Goal: Transaction & Acquisition: Subscribe to service/newsletter

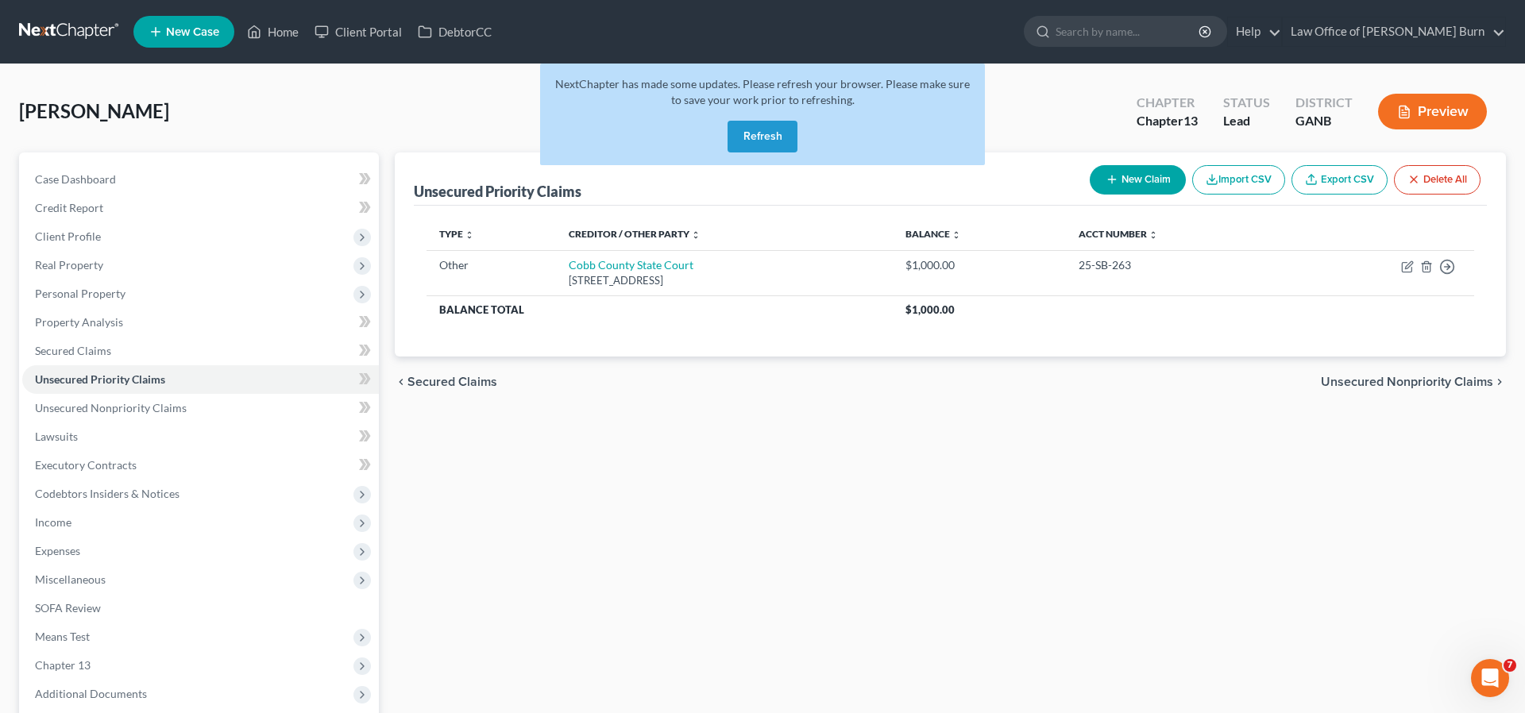
click at [755, 137] on button "Refresh" at bounding box center [763, 137] width 70 height 32
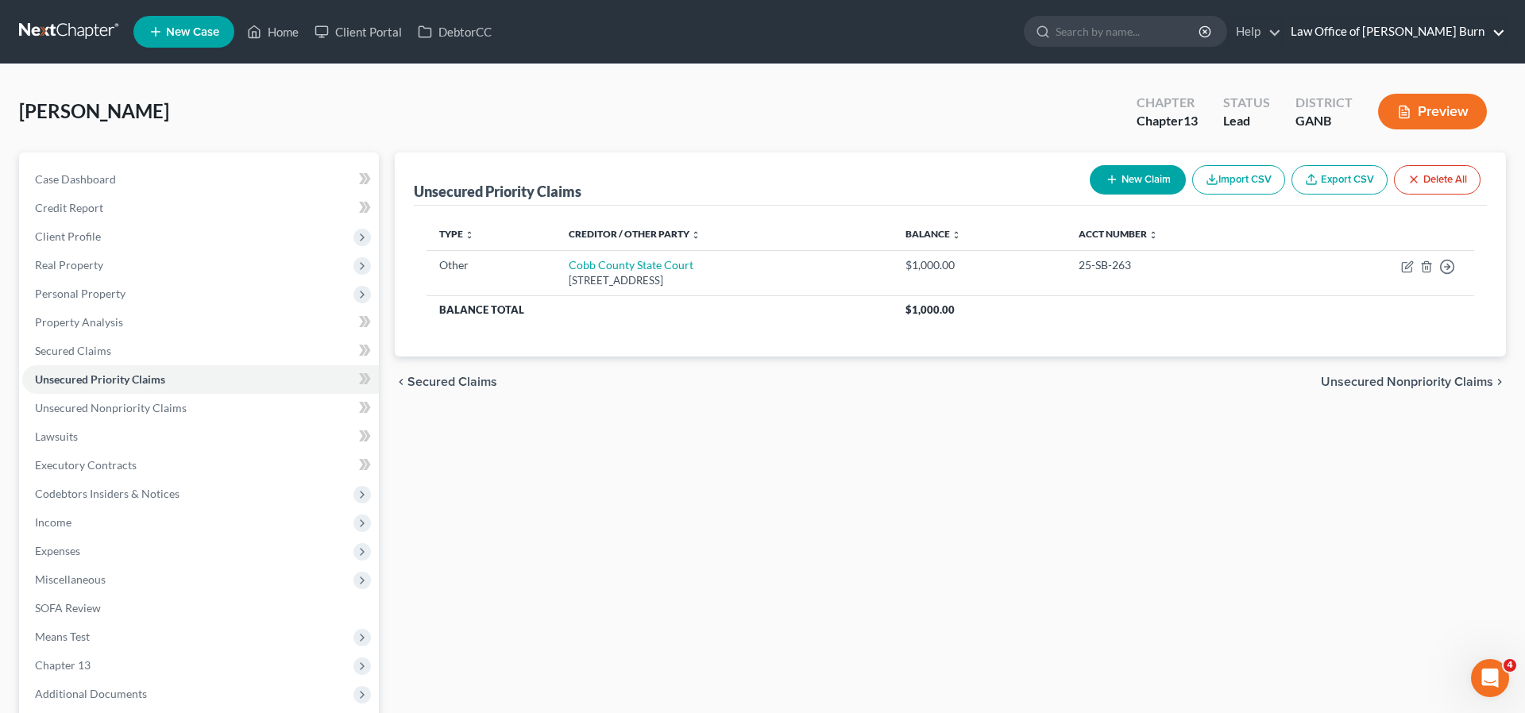
click at [1495, 28] on link "Law Office of [PERSON_NAME] Burn" at bounding box center [1394, 31] width 222 height 29
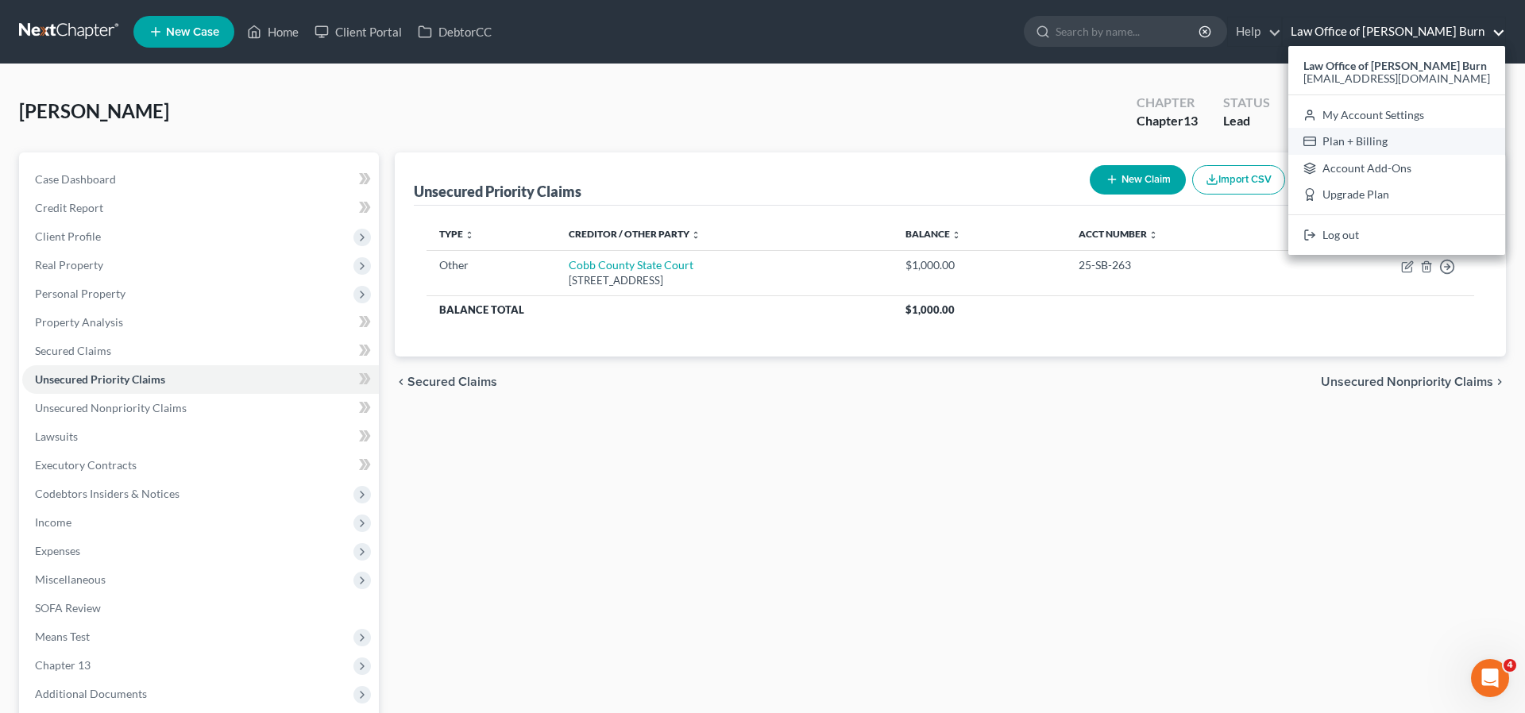
click at [1373, 141] on link "Plan + Billing" at bounding box center [1397, 141] width 217 height 27
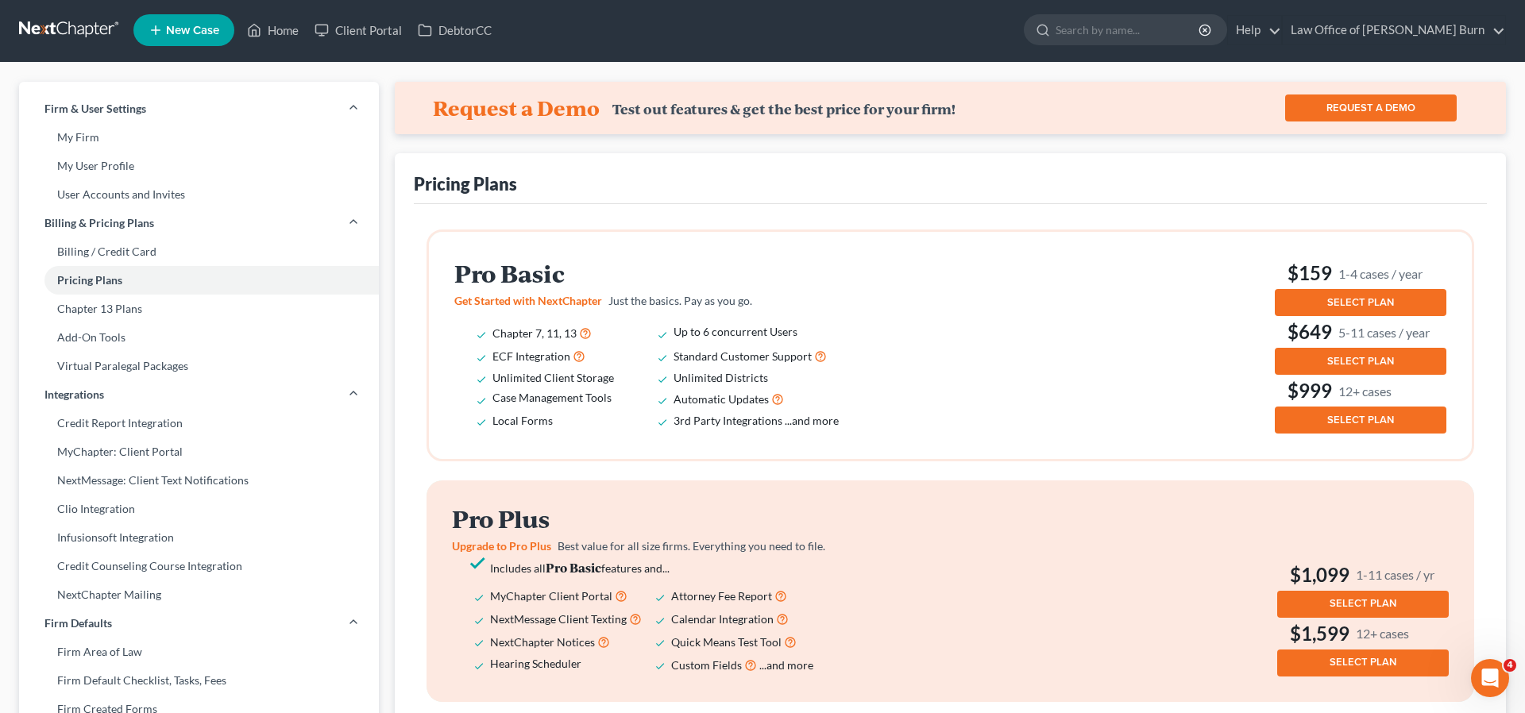
scroll to position [2, 0]
click at [1347, 302] on span "SELECT PLAN" at bounding box center [1360, 302] width 67 height 13
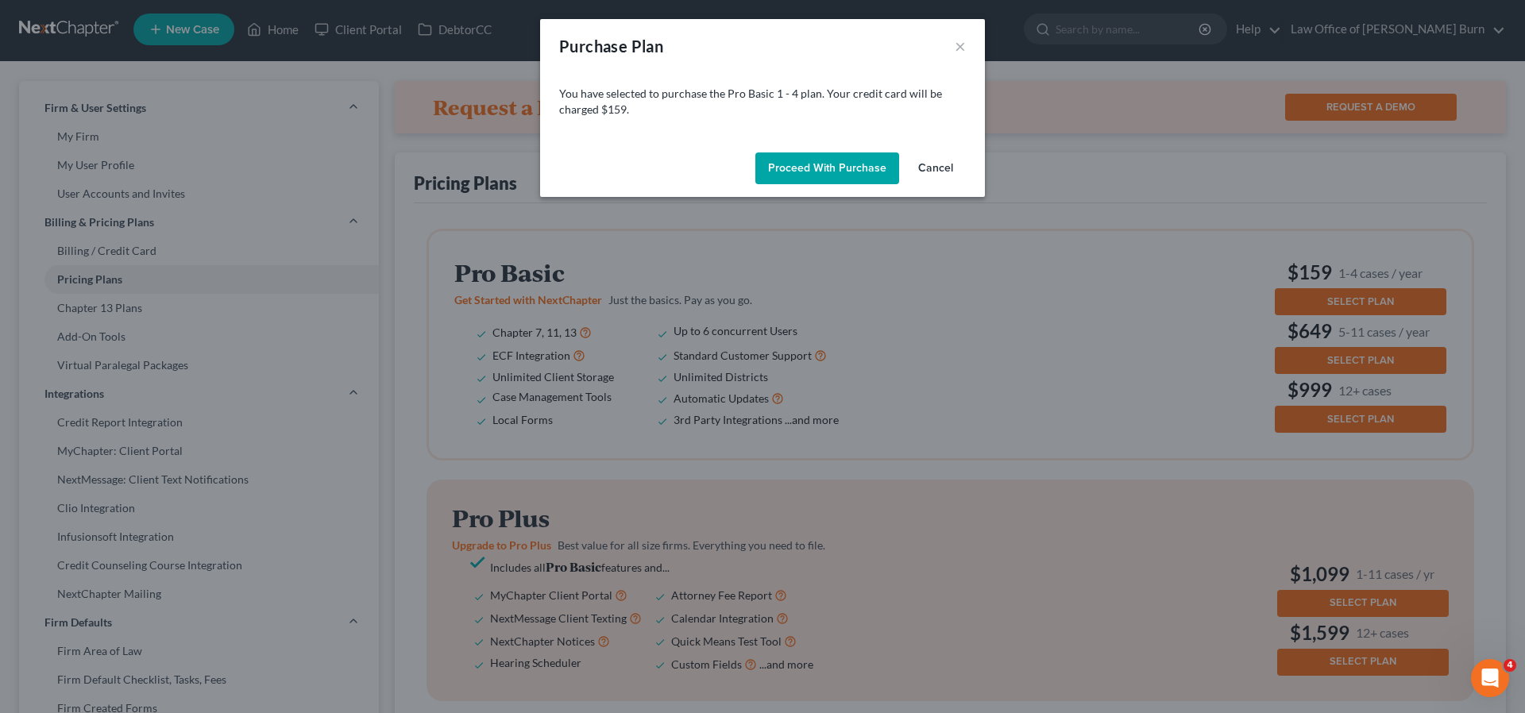
click at [813, 165] on button "Proceed with Purchase" at bounding box center [827, 169] width 144 height 32
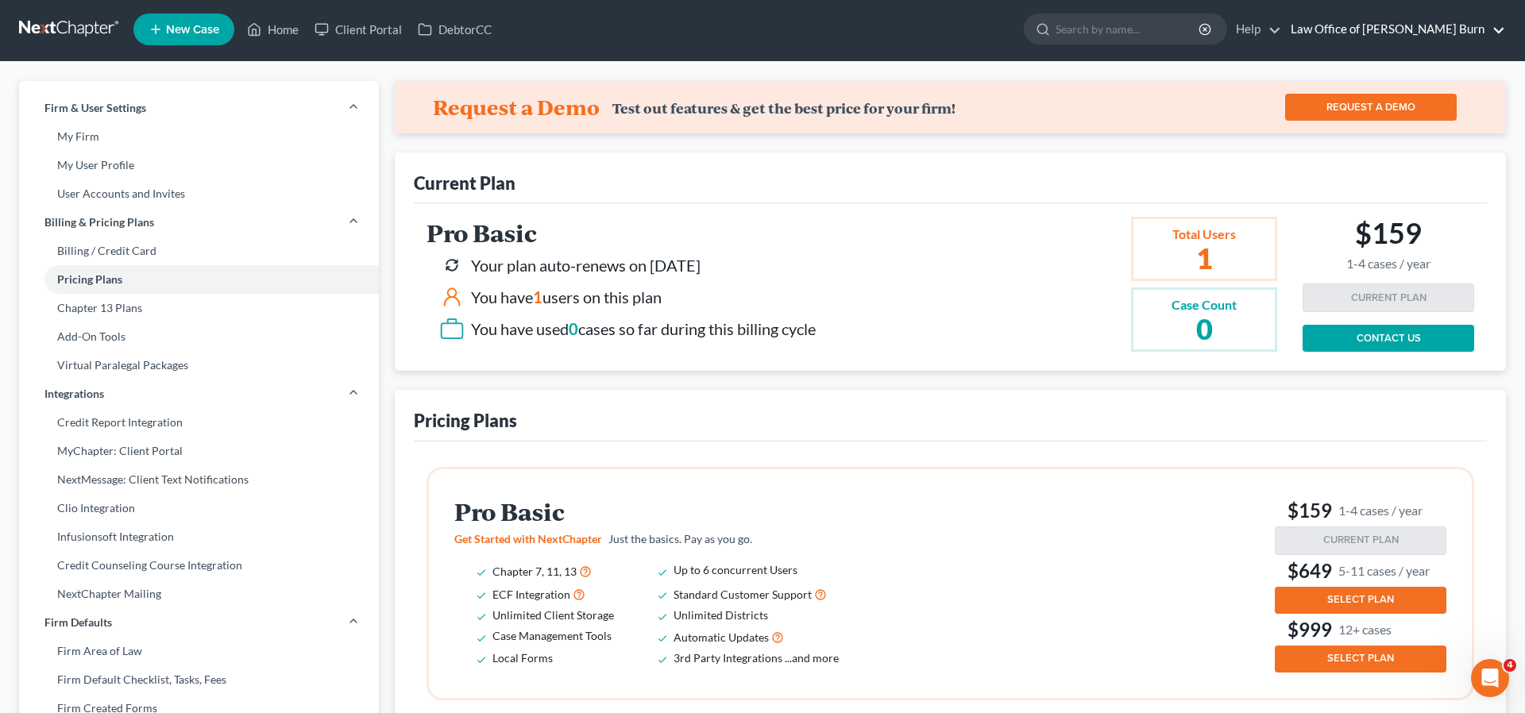
click at [1499, 27] on link "Law Office of [PERSON_NAME] Burn" at bounding box center [1394, 29] width 222 height 29
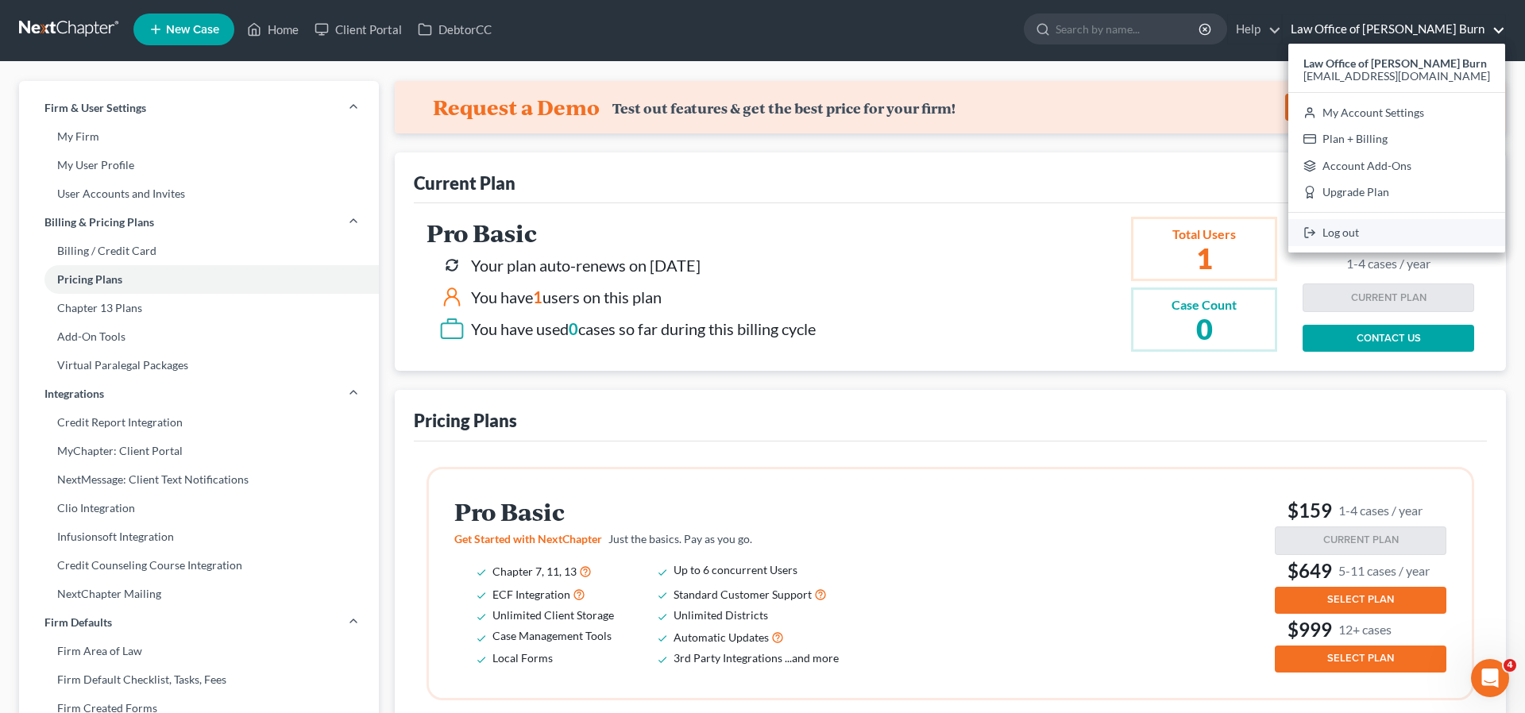
click at [1377, 233] on link "Log out" at bounding box center [1397, 232] width 217 height 27
